Goal: Find specific page/section: Find specific page/section

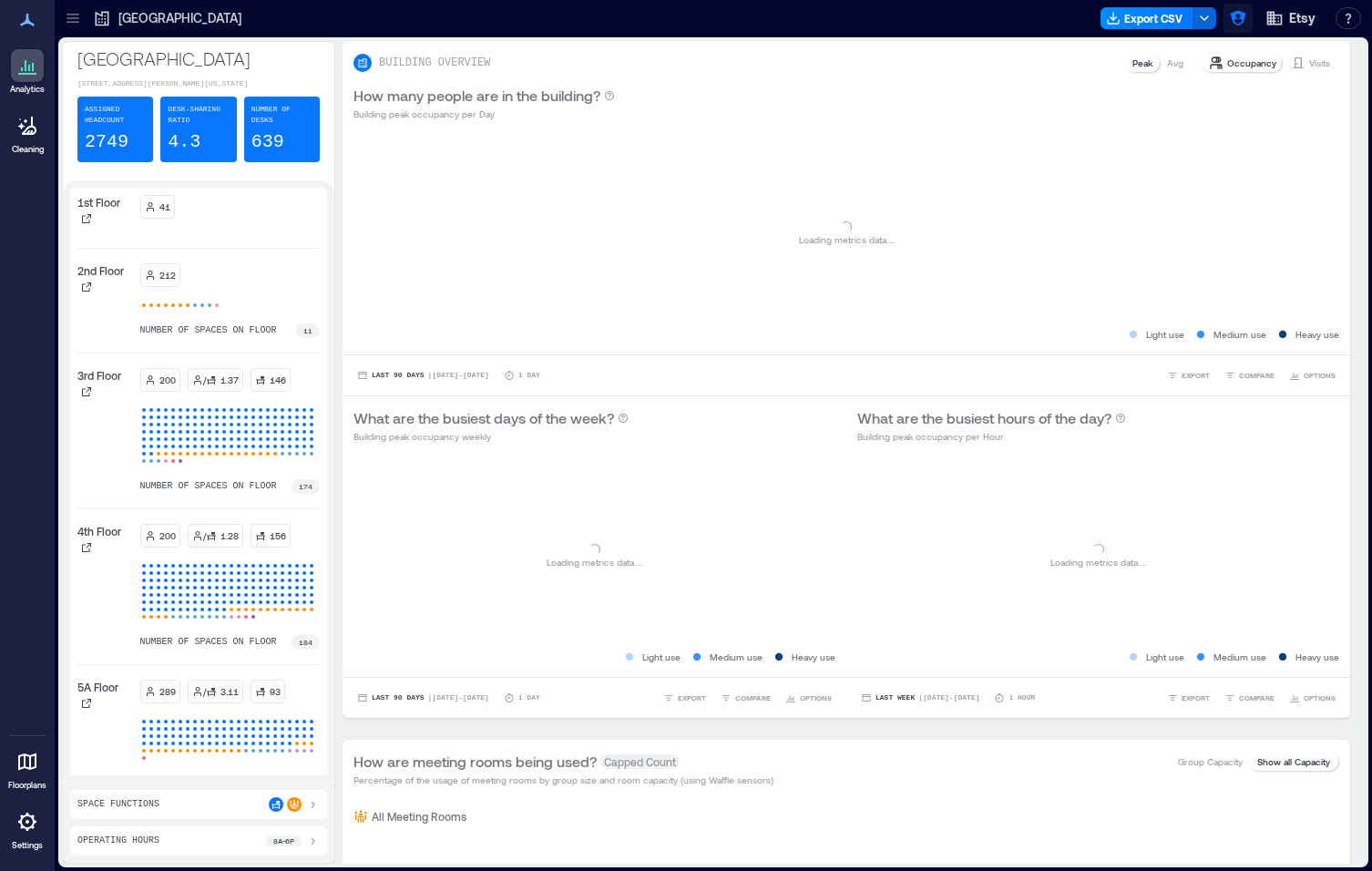
click at [1239, 20] on icon "button" at bounding box center [1239, 19] width 19 height 19
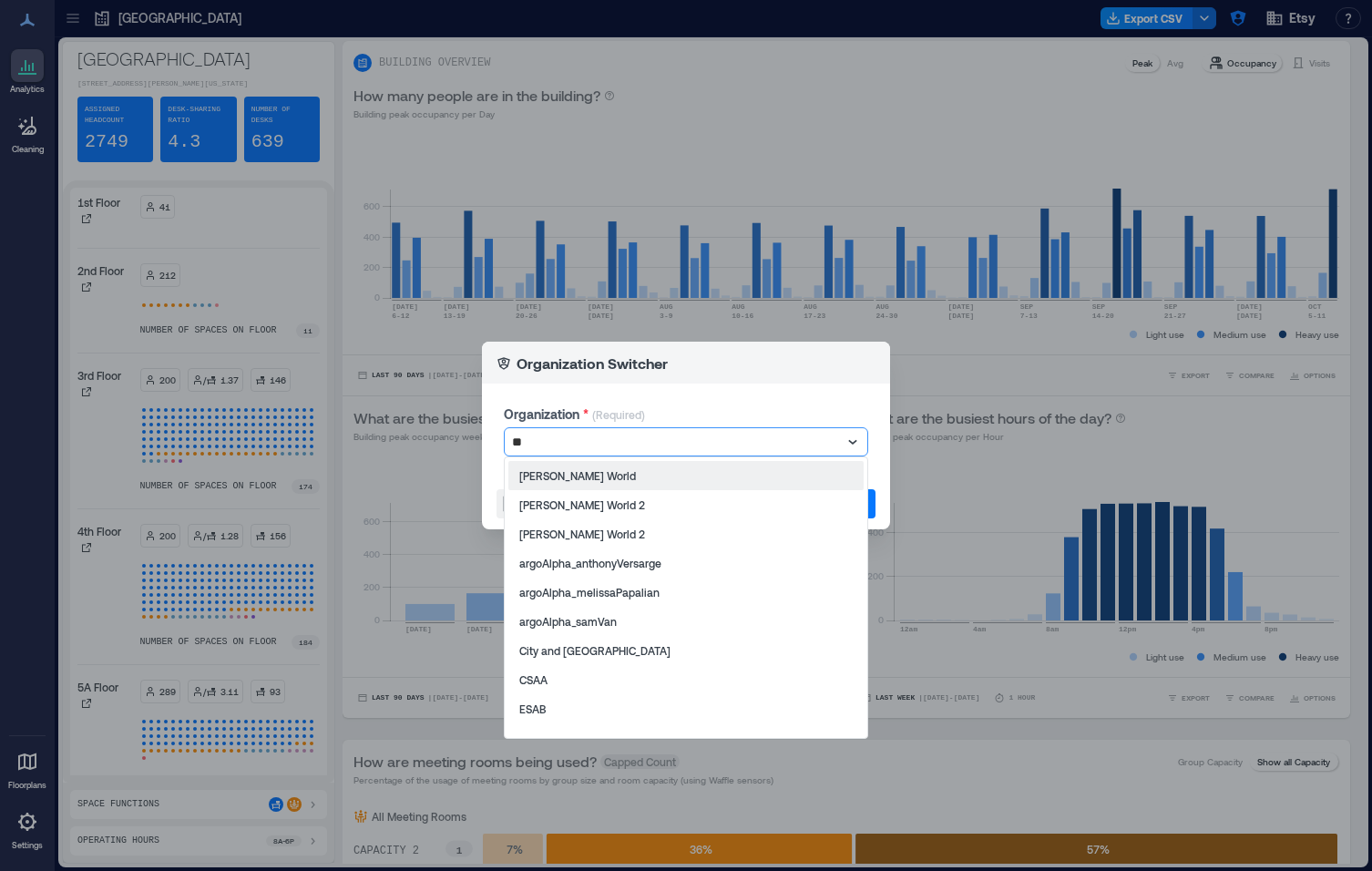
type input "***"
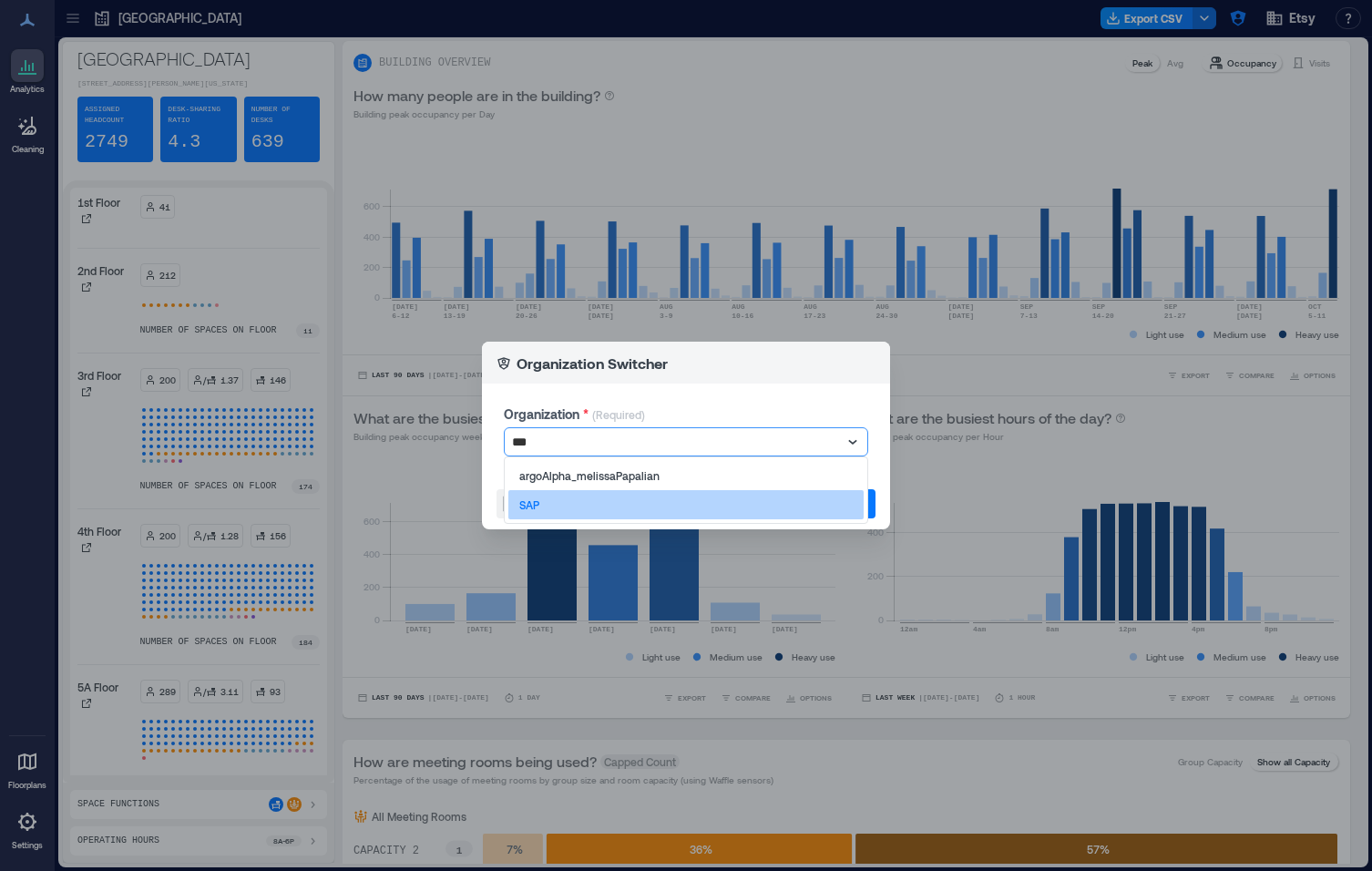
click at [564, 491] on div "SAP" at bounding box center [686, 504] width 356 height 29
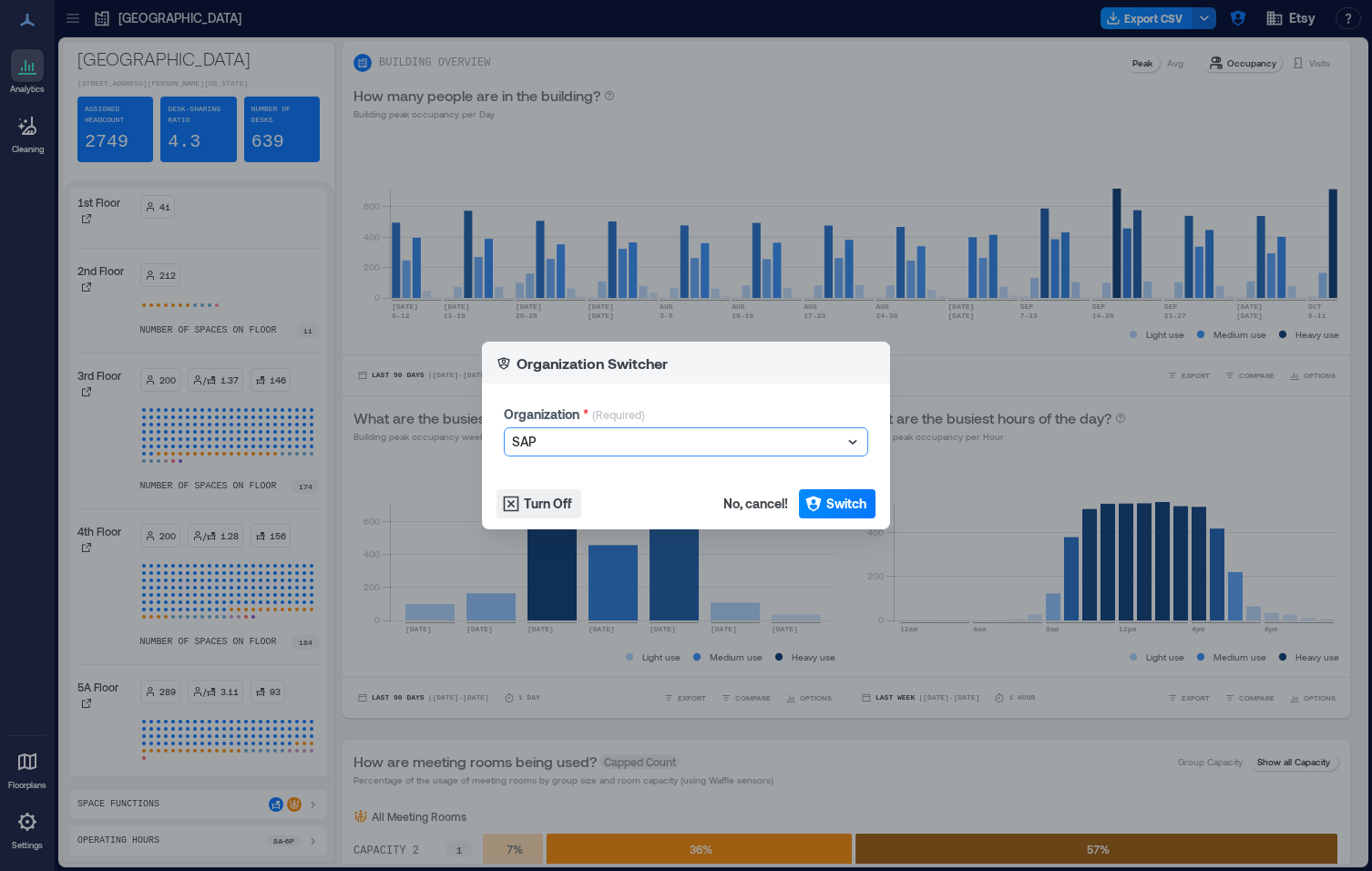
click at [881, 502] on footer "Turn Off No, cancel! Switch" at bounding box center [685, 504] width 408 height 51
click at [870, 502] on button "Switch" at bounding box center [837, 503] width 77 height 29
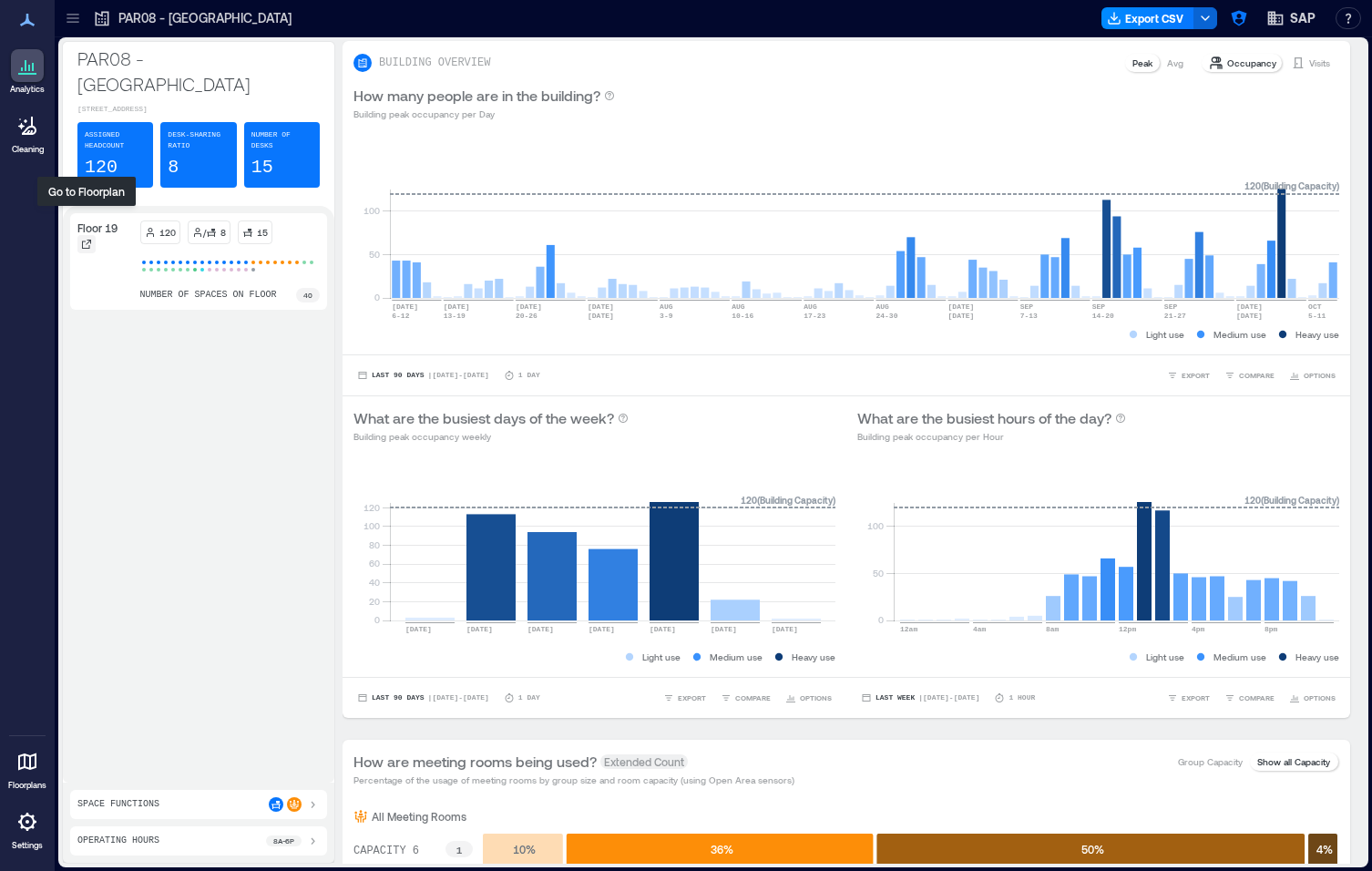
click at [92, 235] on div at bounding box center [87, 245] width 19 height 19
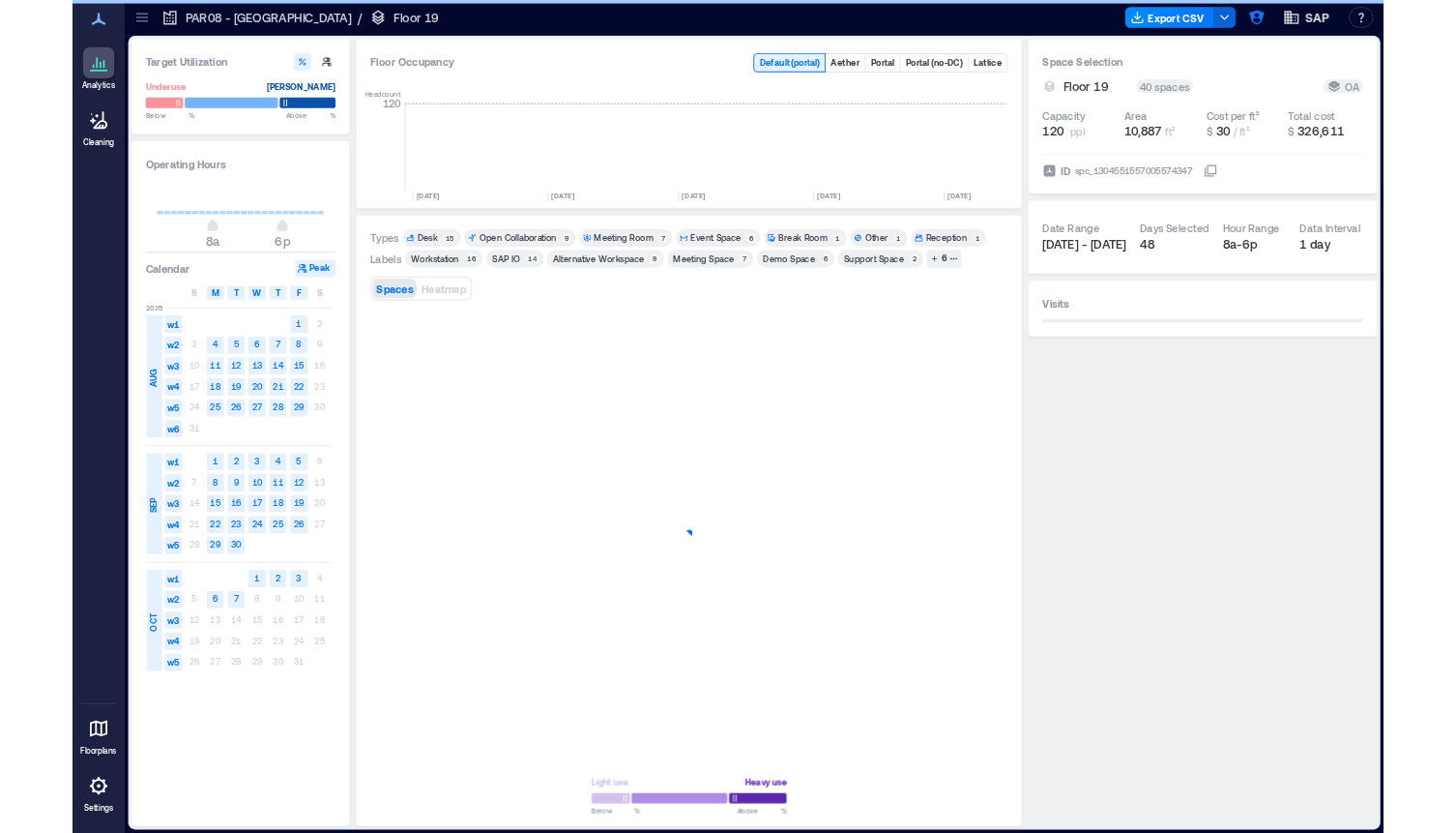
scroll to position [0, 1437]
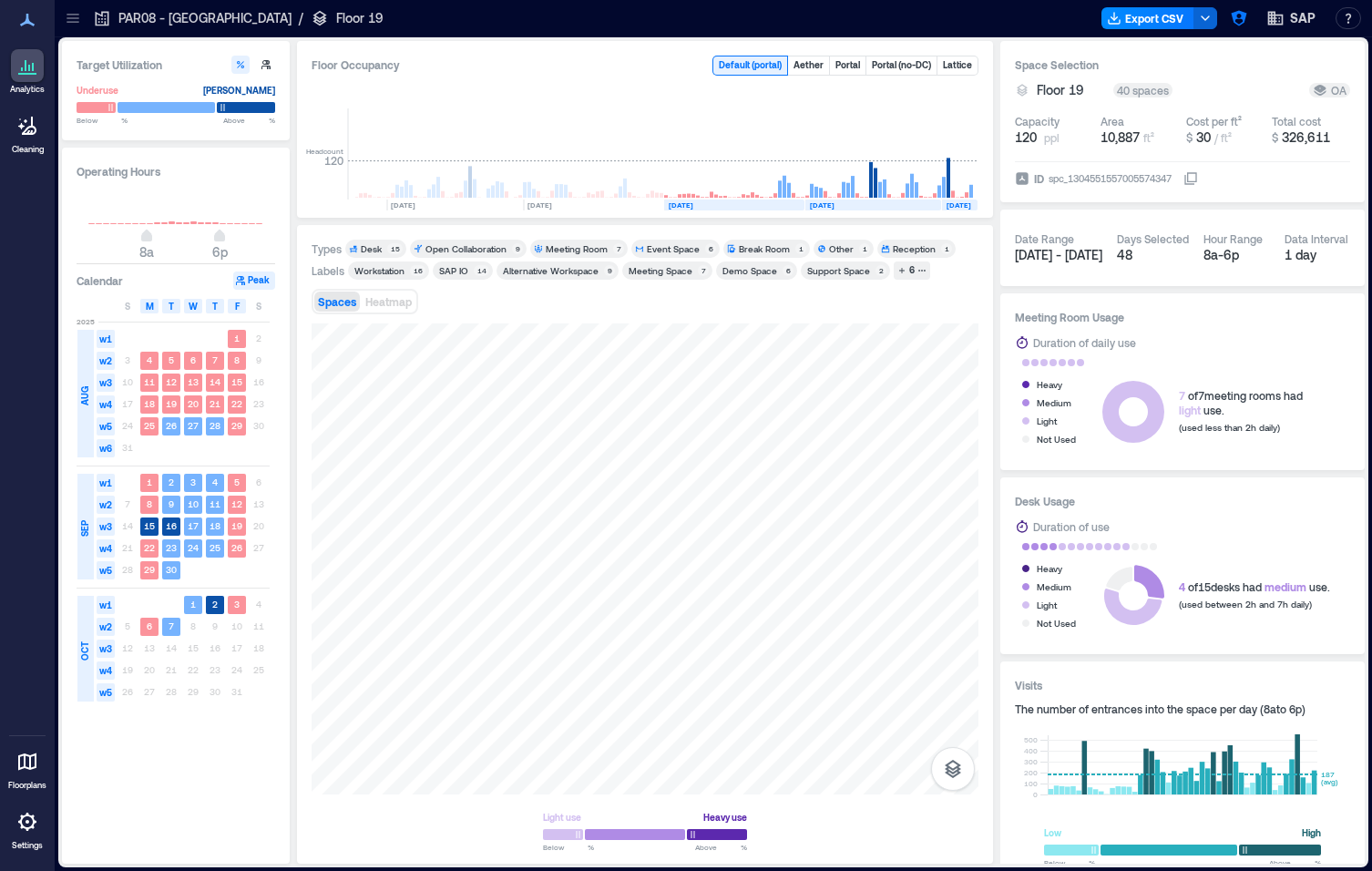
click at [501, 247] on div "Open Collaboration" at bounding box center [466, 249] width 81 height 13
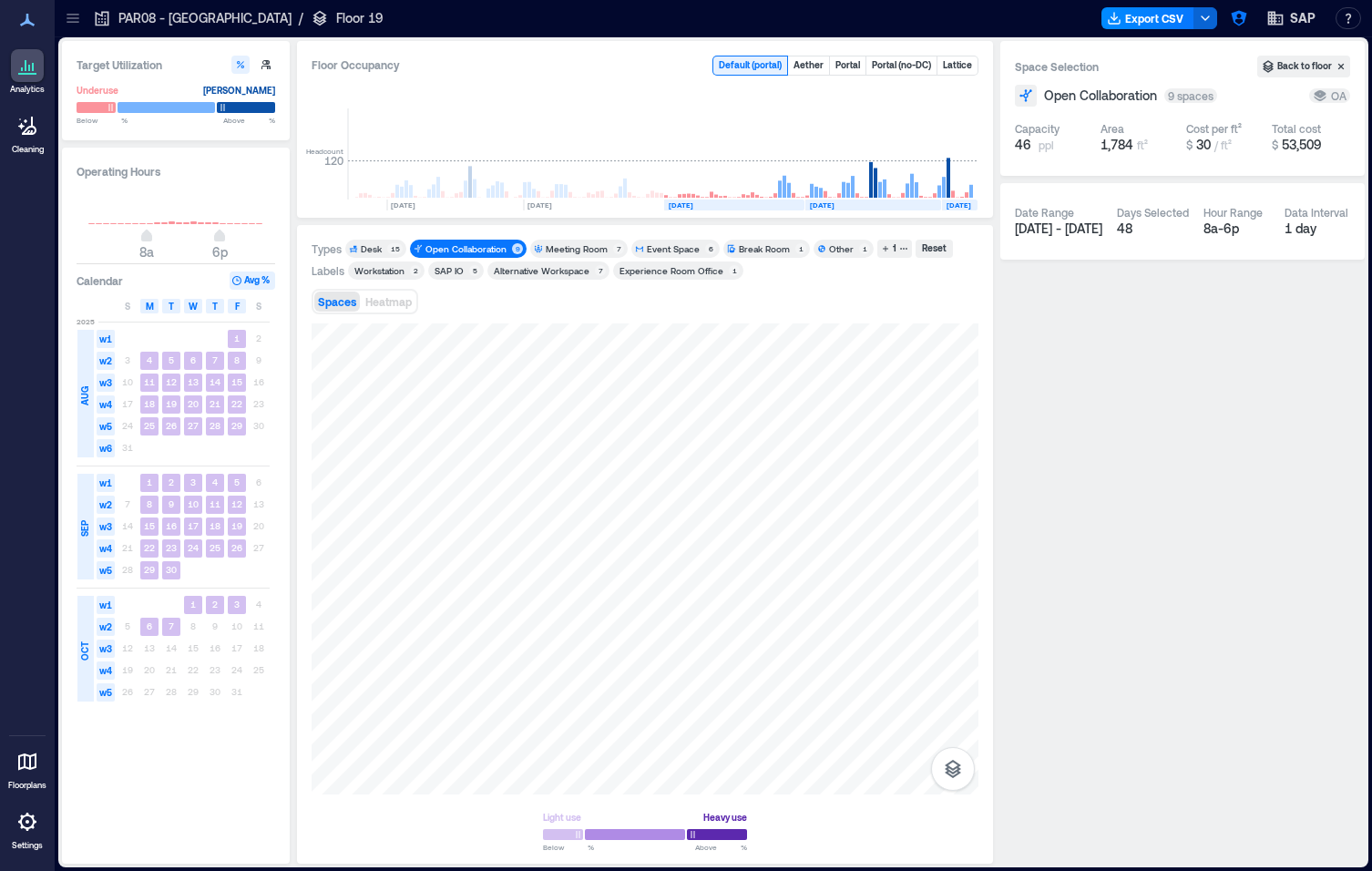
click at [501, 247] on div "Open Collaboration" at bounding box center [466, 249] width 81 height 13
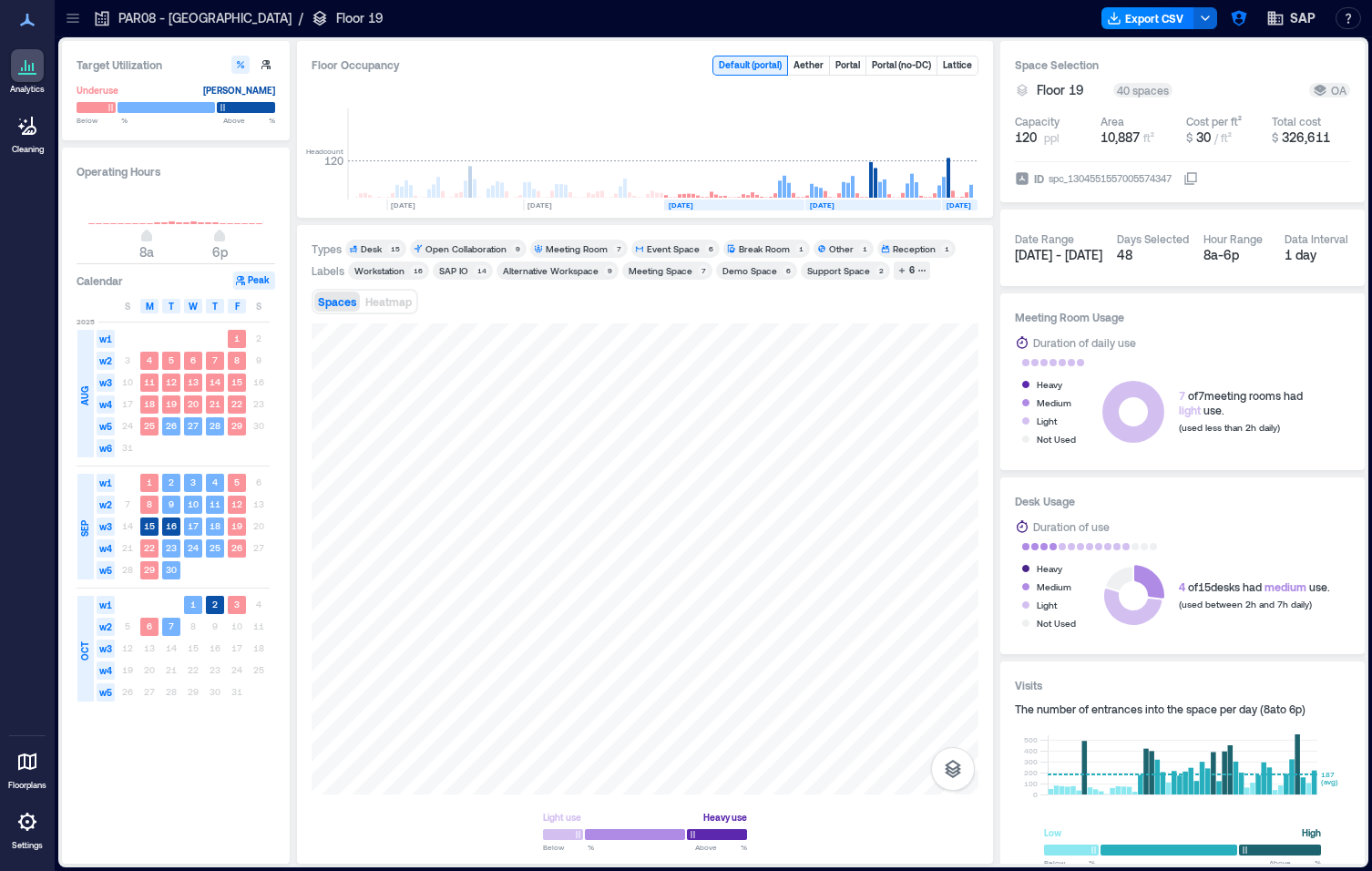
click at [575, 248] on div "Meeting Room" at bounding box center [577, 249] width 62 height 13
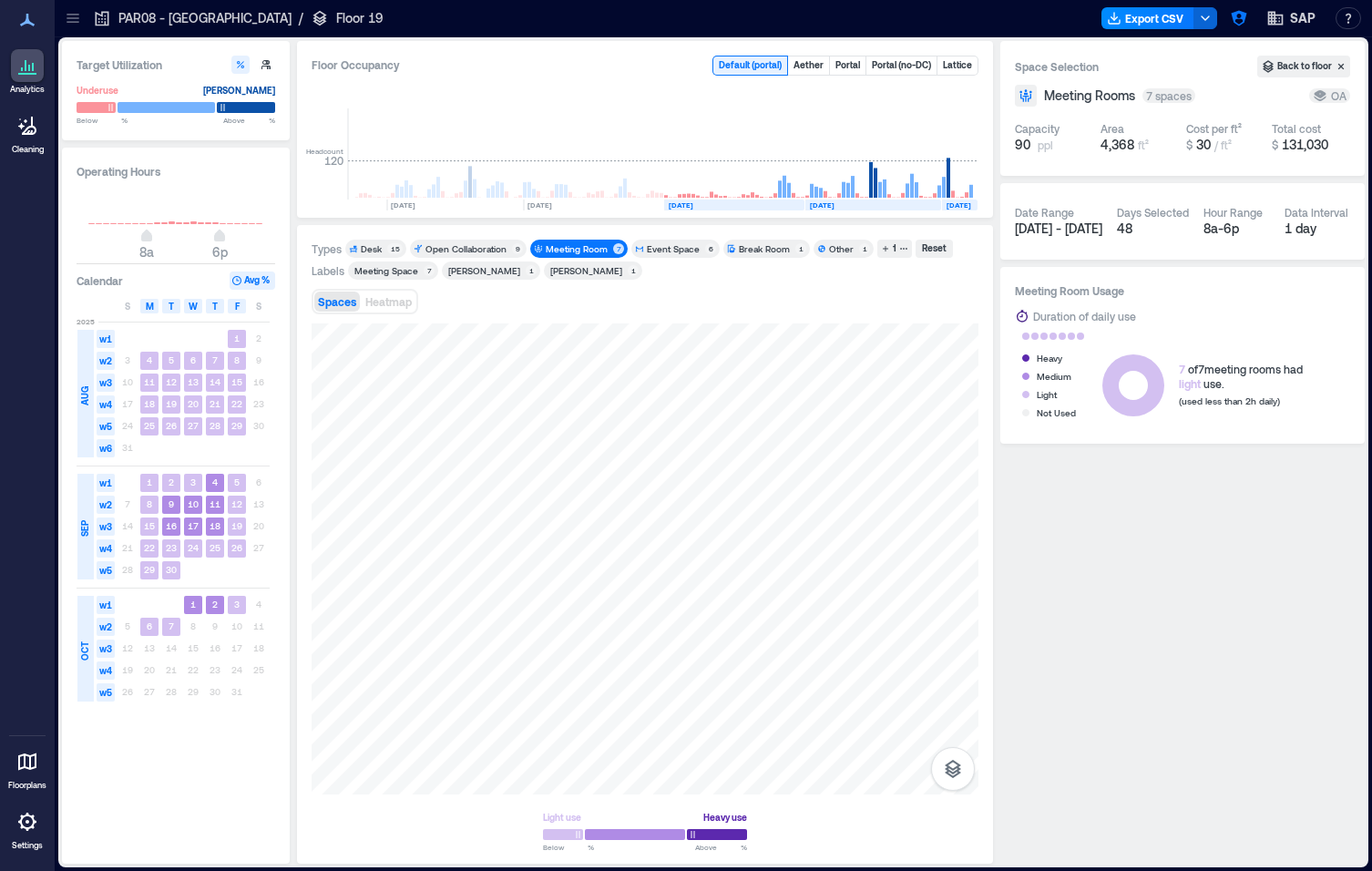
click at [575, 248] on div "Meeting Room" at bounding box center [577, 249] width 62 height 13
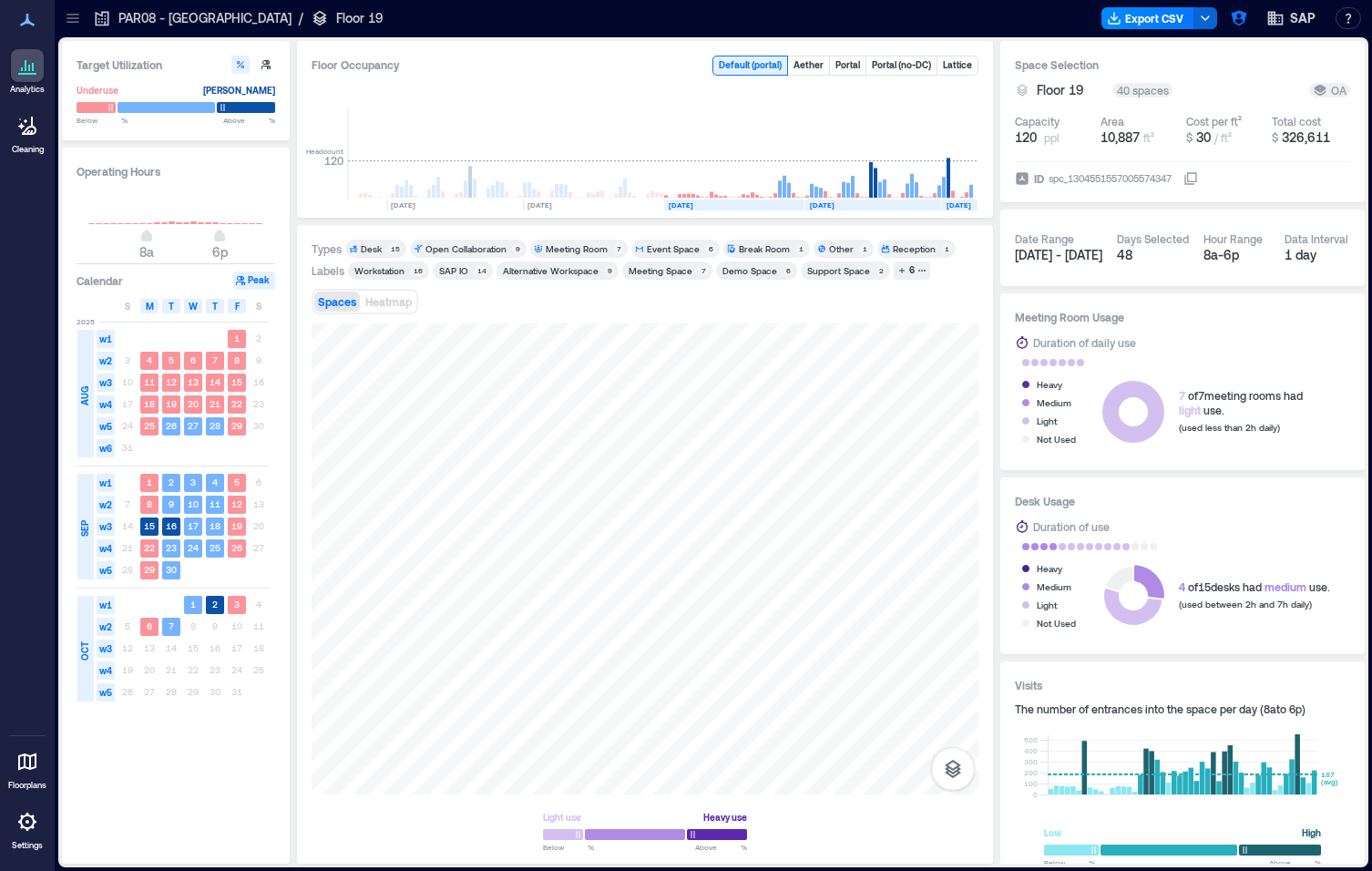
click at [679, 250] on div "Event Space" at bounding box center [673, 249] width 53 height 13
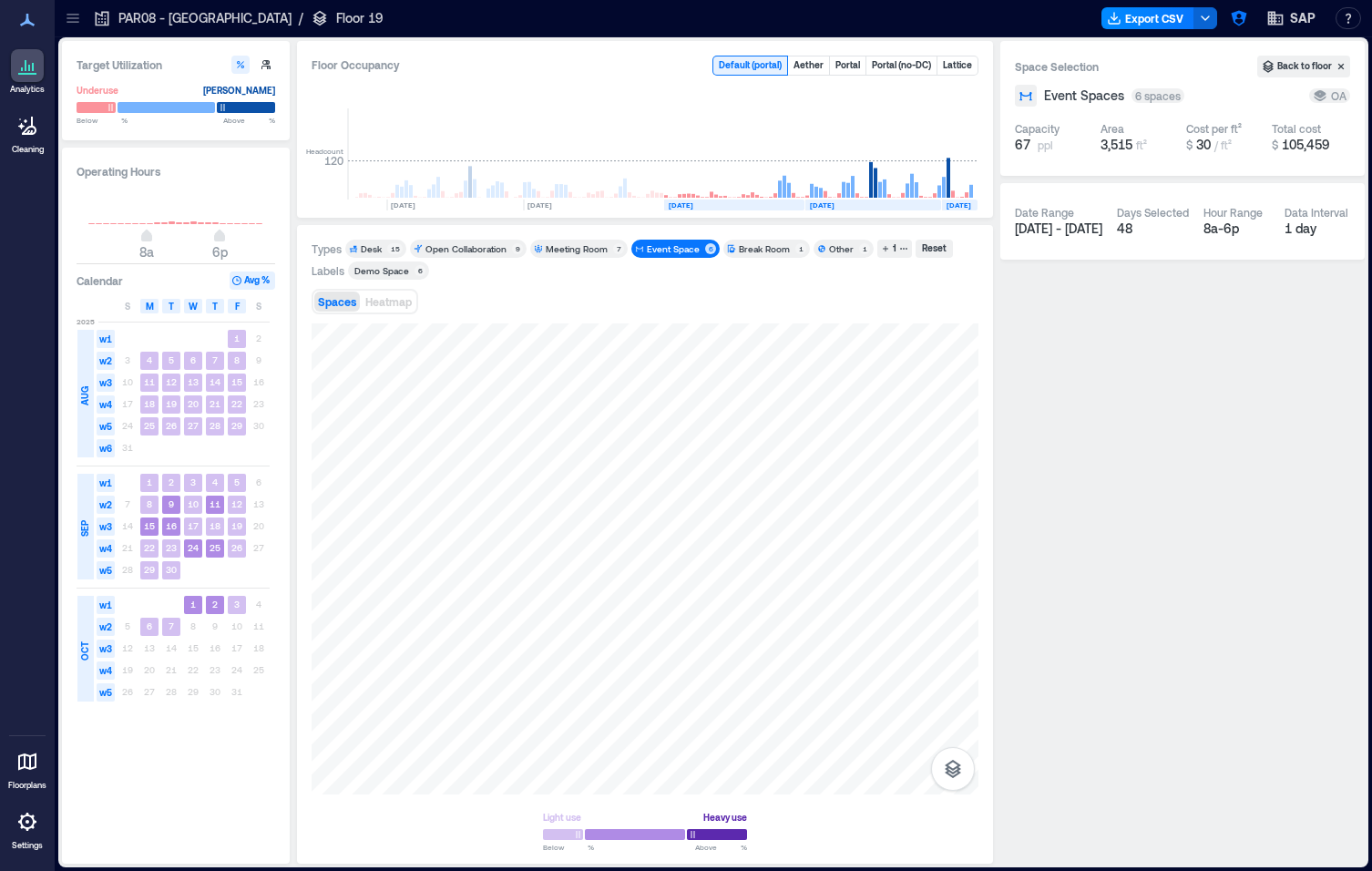
click at [679, 250] on div "Event Space" at bounding box center [673, 249] width 53 height 13
